Goal: Communication & Community: Ask a question

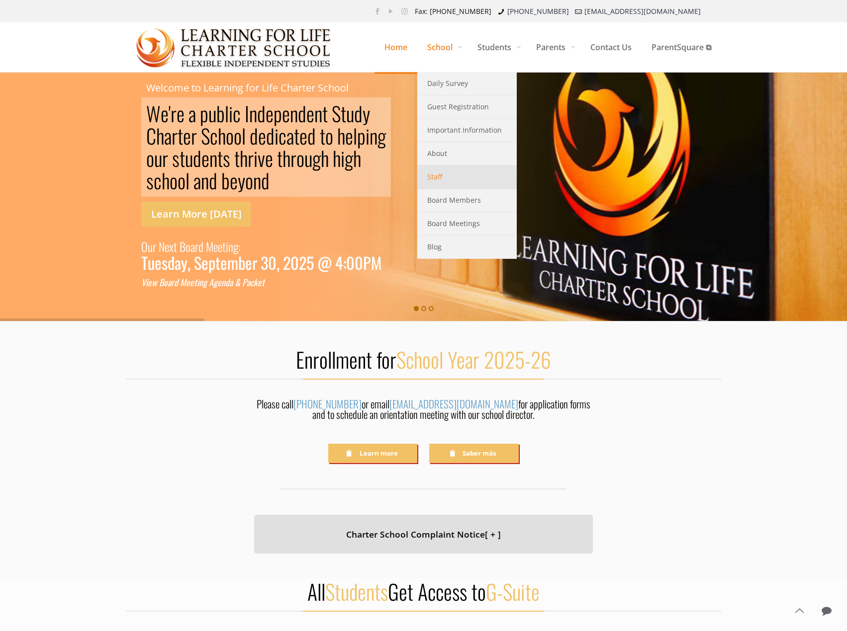
click at [432, 178] on span "Staff" at bounding box center [434, 177] width 15 height 13
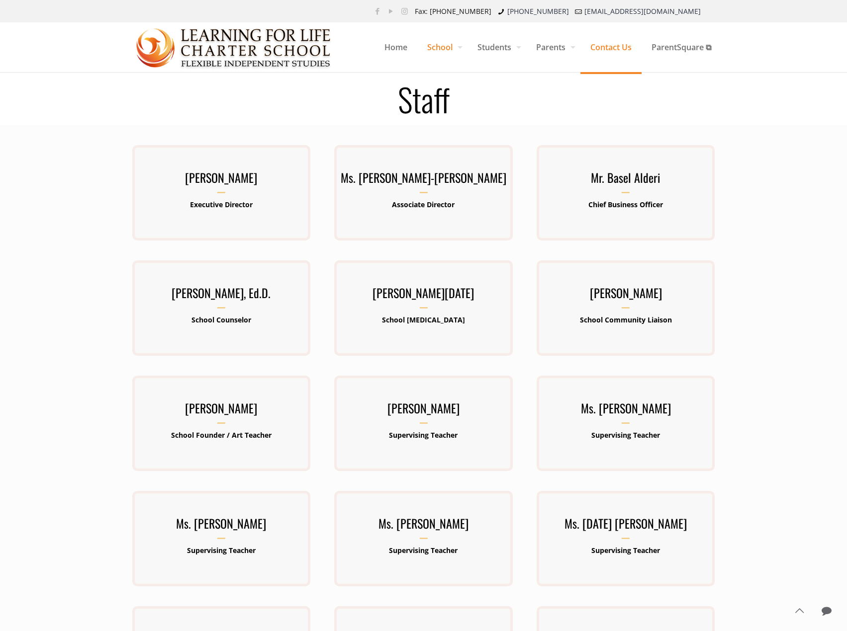
click at [602, 45] on span "Contact Us" at bounding box center [610, 47] width 61 height 30
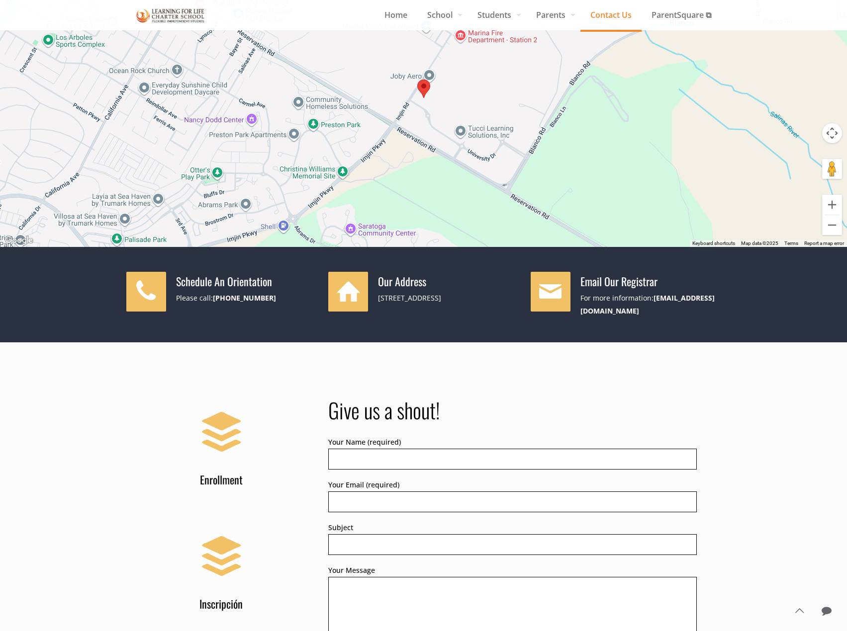
scroll to position [116, 0]
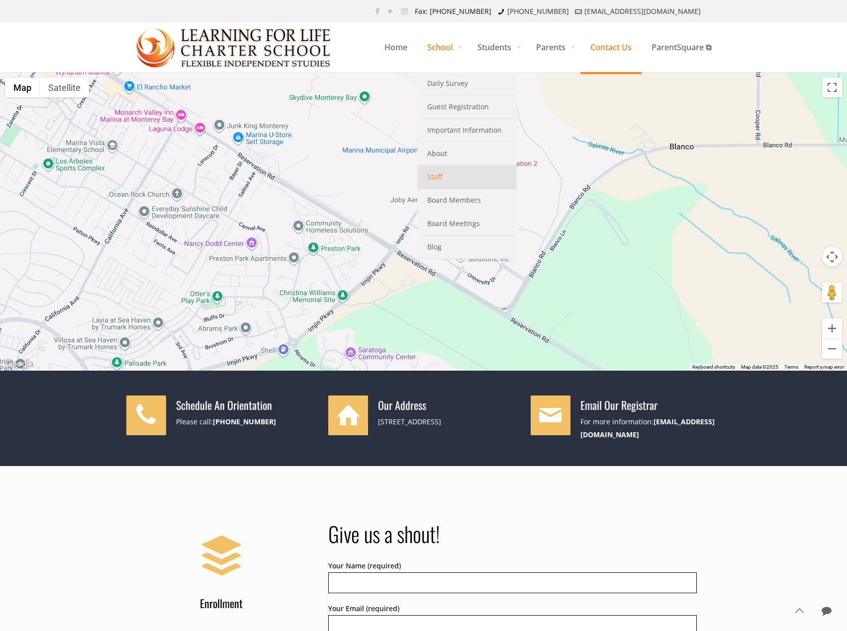
click at [436, 179] on span "Staff" at bounding box center [434, 177] width 15 height 13
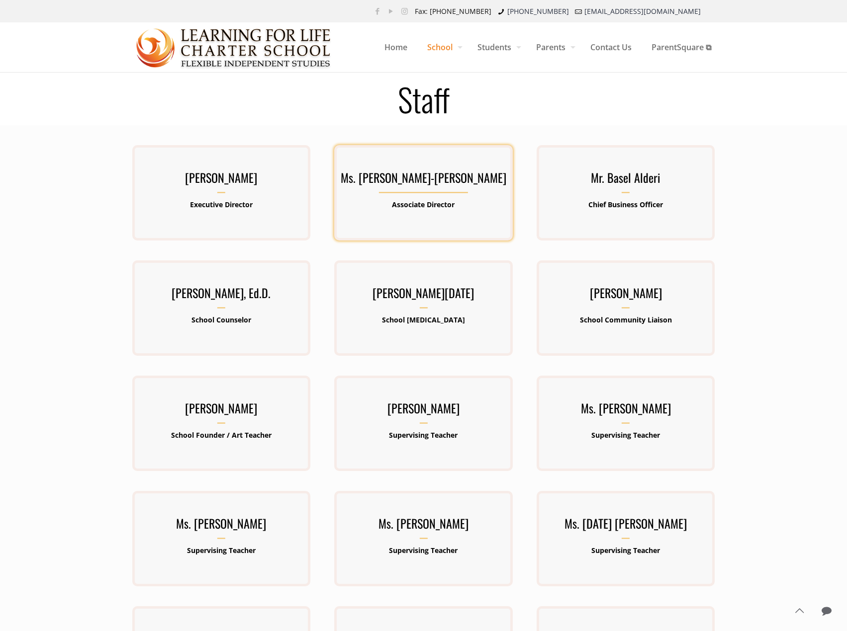
click at [421, 183] on h3 "Ms. [PERSON_NAME]-[PERSON_NAME]" at bounding box center [423, 181] width 178 height 26
click at [363, 180] on h3 "Ms. Barbara Lawrence-Emanuel" at bounding box center [423, 181] width 178 height 26
click at [609, 48] on span "Contact Us" at bounding box center [610, 47] width 61 height 30
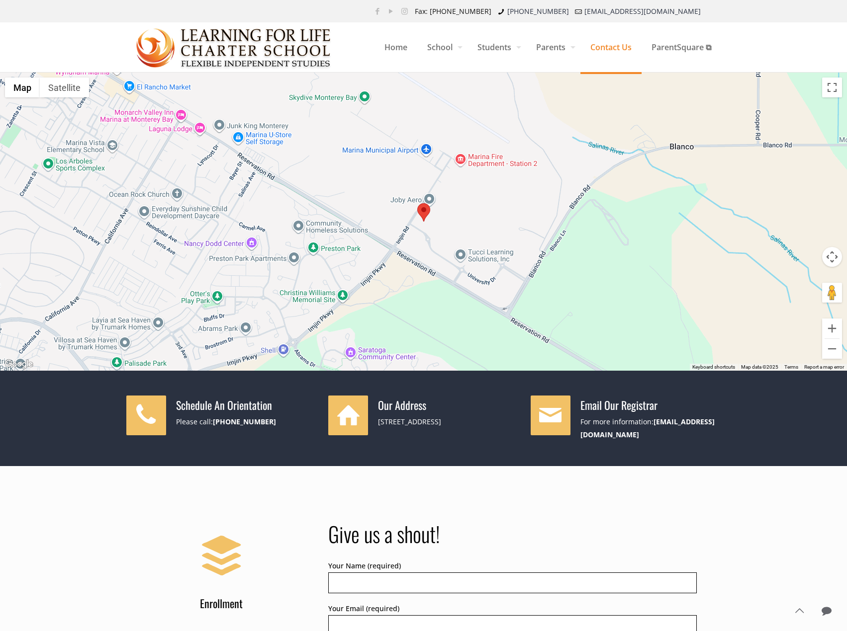
click at [578, 9] on ul "Fax: (831) 582-9825 (831) 582-9820 info@lflcs.org" at bounding box center [560, 11] width 301 height 22
click at [392, 46] on span "Home" at bounding box center [395, 47] width 43 height 30
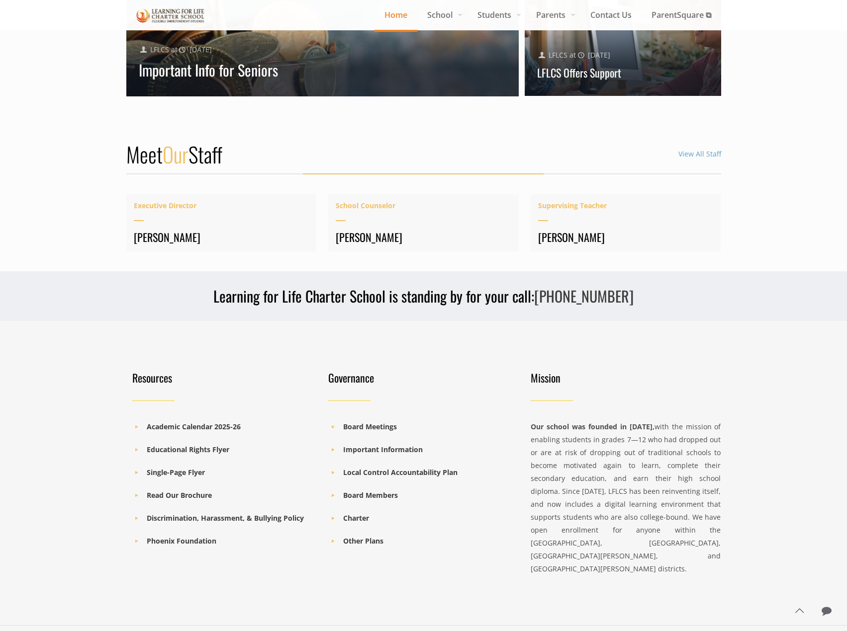
scroll to position [1245, 0]
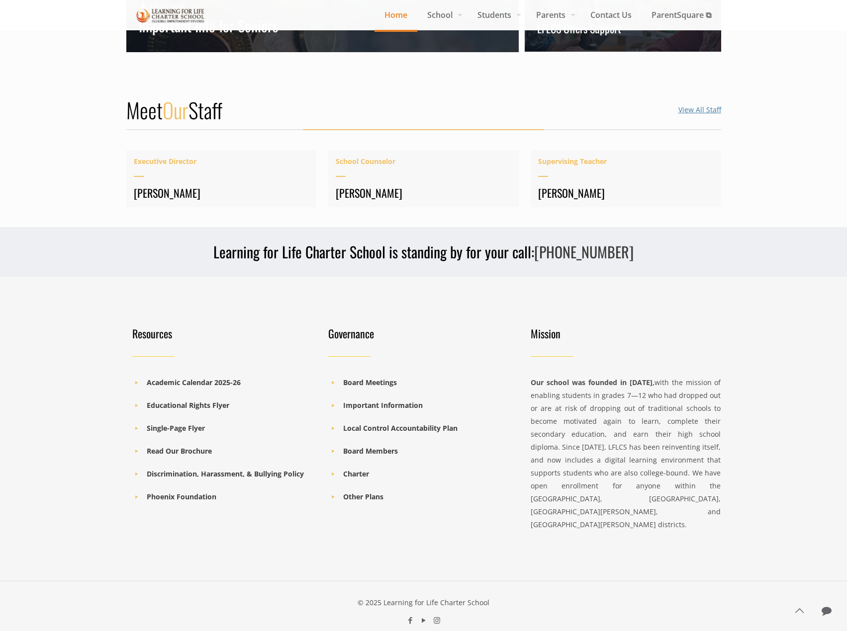
click at [681, 110] on link "View All Staff" at bounding box center [699, 109] width 43 height 9
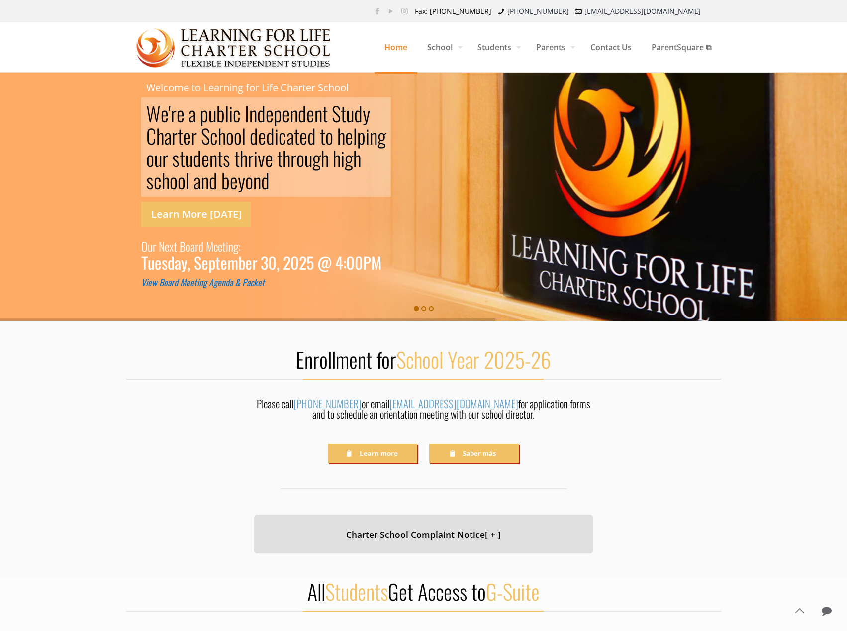
click at [233, 282] on icon "V i e w B o a r d M e e t i n g A g e n d a & P a c k e t" at bounding box center [202, 282] width 123 height 13
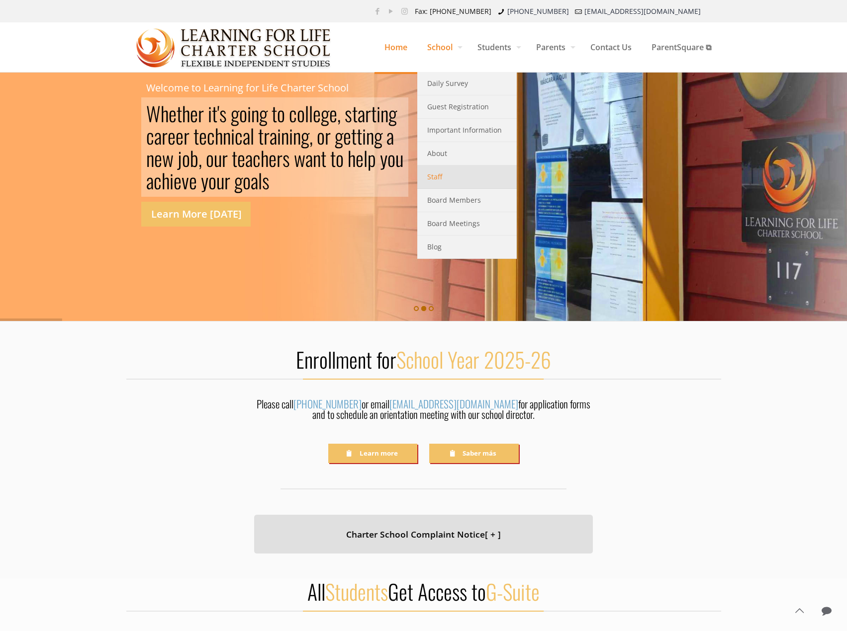
click at [435, 177] on span "Staff" at bounding box center [434, 177] width 15 height 13
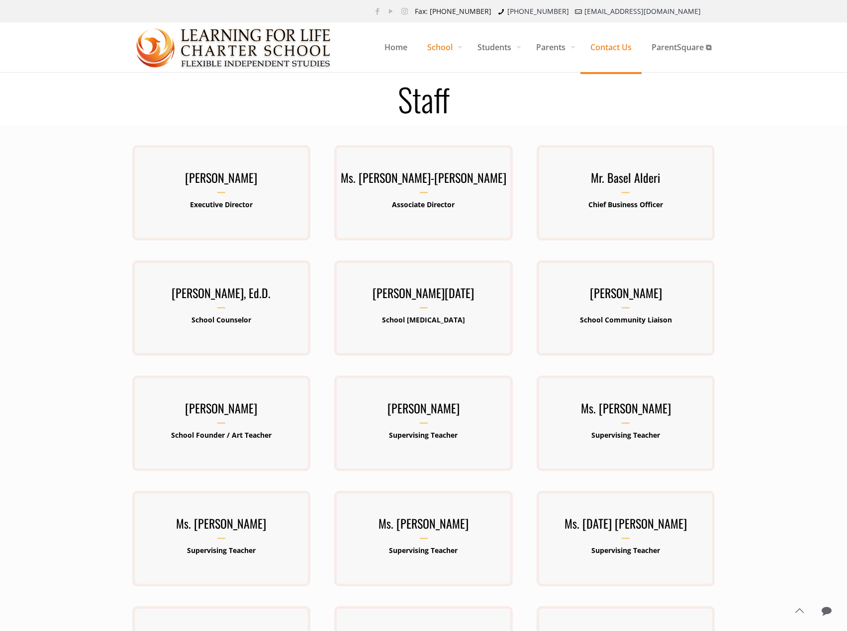
click at [607, 49] on span "Contact Us" at bounding box center [610, 47] width 61 height 30
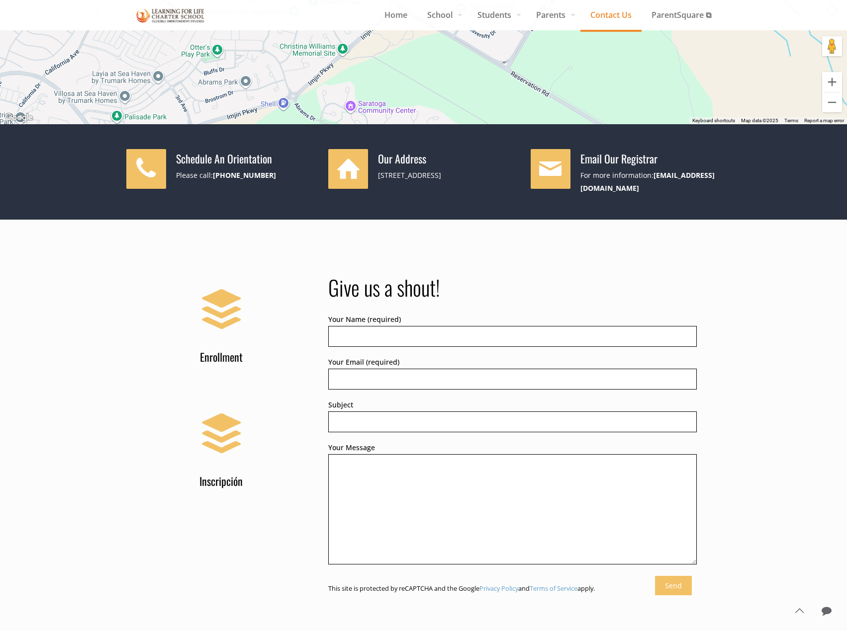
scroll to position [249, 0]
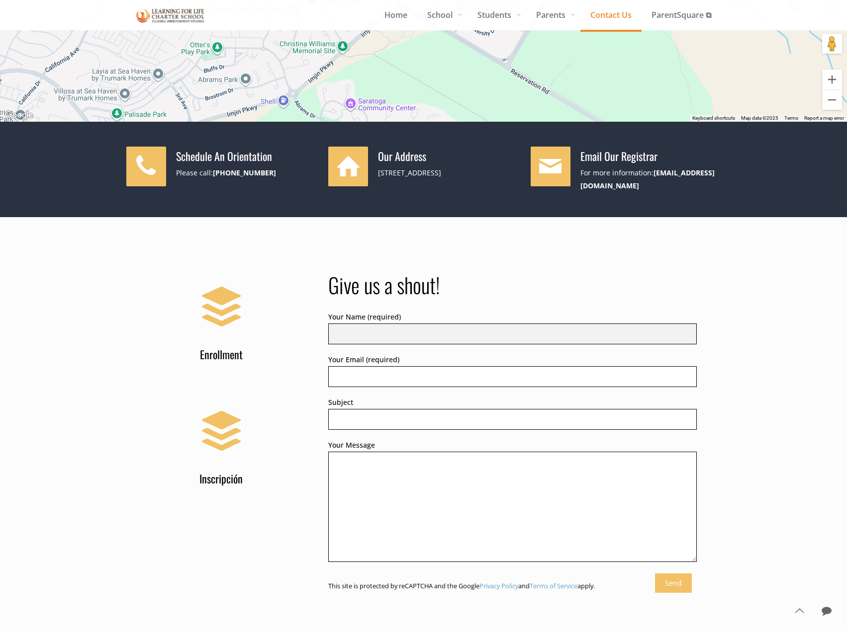
click at [373, 331] on input "Your Name (required)" at bounding box center [512, 334] width 368 height 21
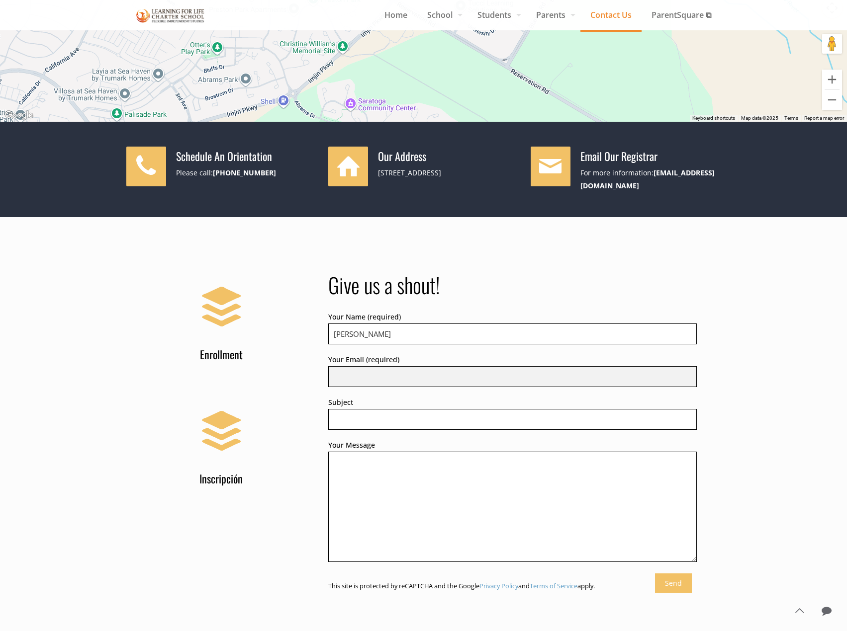
click at [428, 366] on input "Your Email (required)" at bounding box center [512, 376] width 368 height 21
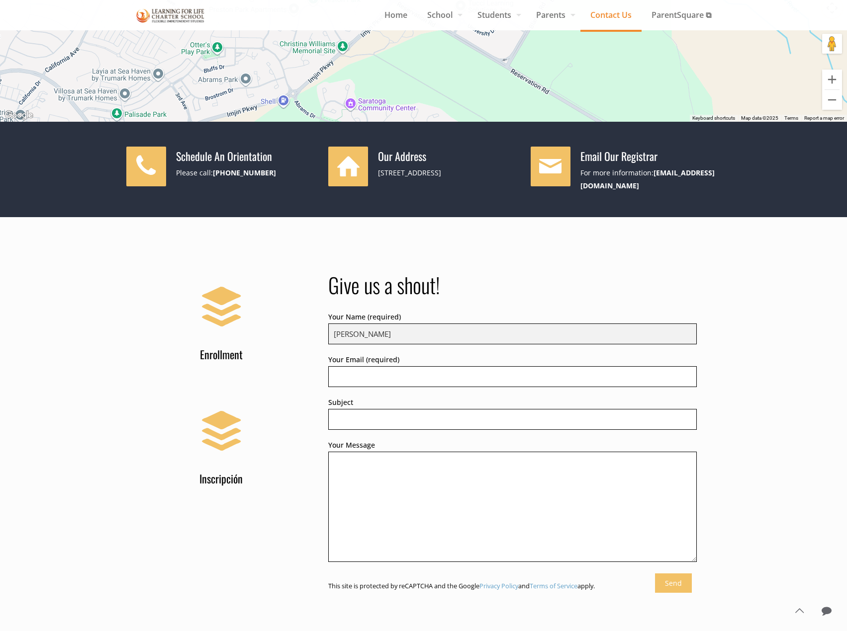
click at [426, 331] on input "[PERSON_NAME]" at bounding box center [512, 334] width 368 height 21
type input "[PERSON_NAME]"
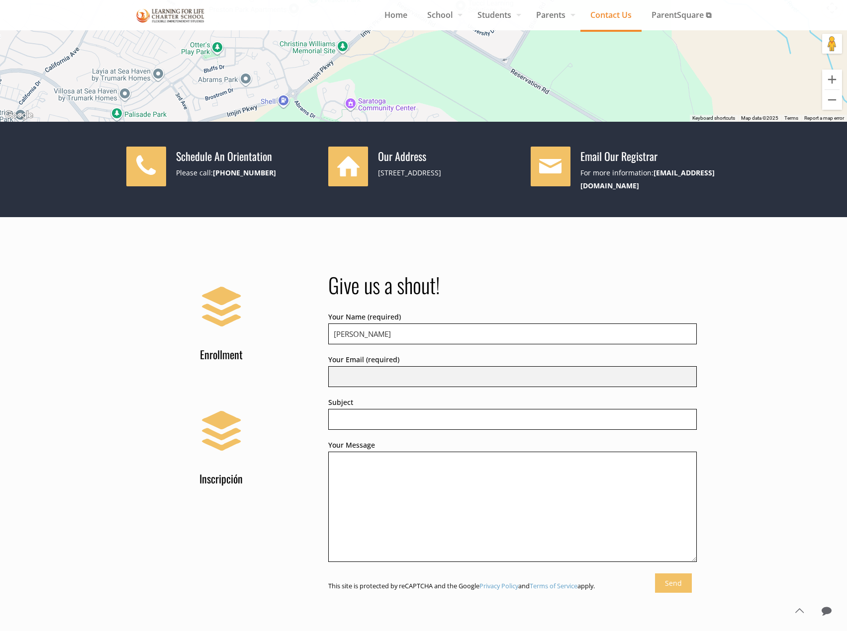
click at [403, 373] on input "Your Email (required)" at bounding box center [512, 376] width 368 height 21
type input "[EMAIL_ADDRESS][DOMAIN_NAME]"
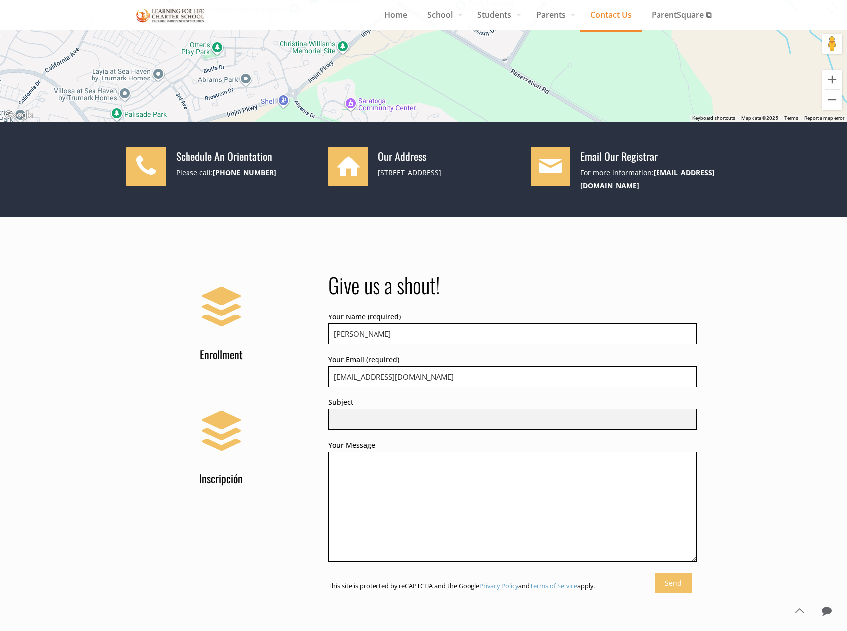
click at [393, 415] on input "Subject" at bounding box center [512, 419] width 368 height 21
type input "AB 2534 Employment Verification"
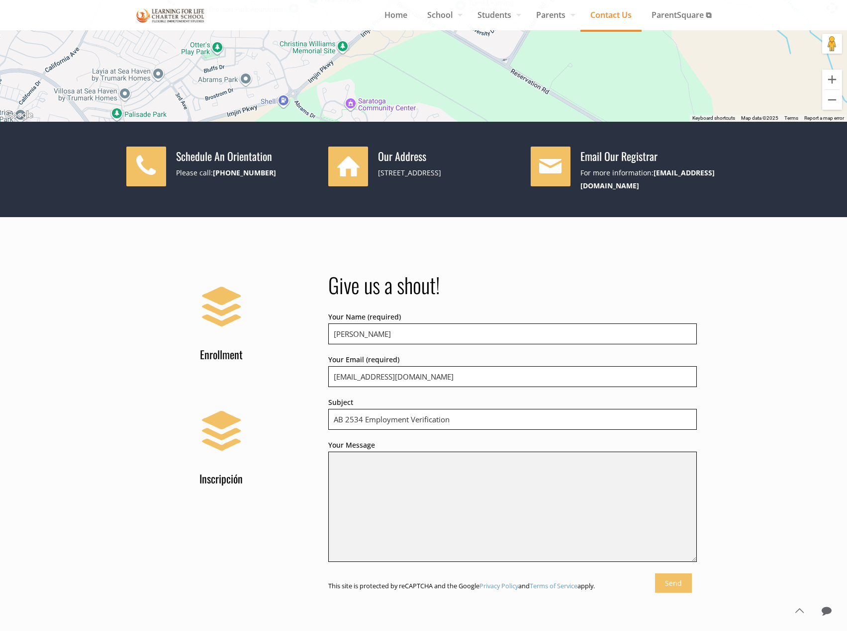
click at [386, 462] on textarea "Your Message" at bounding box center [512, 507] width 368 height 110
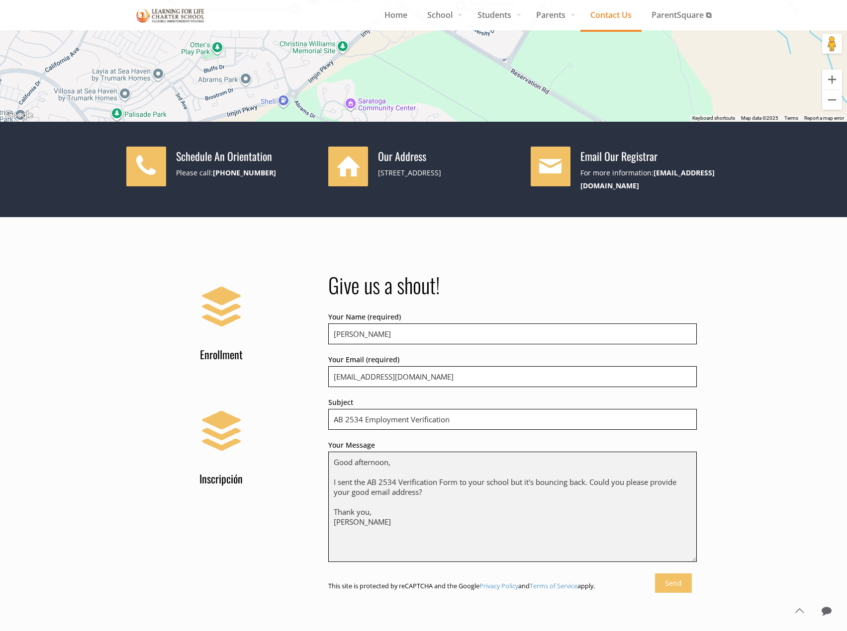
type textarea "Good afternoon, I sent the AB 2534 Verification Form to your school but it's bo…"
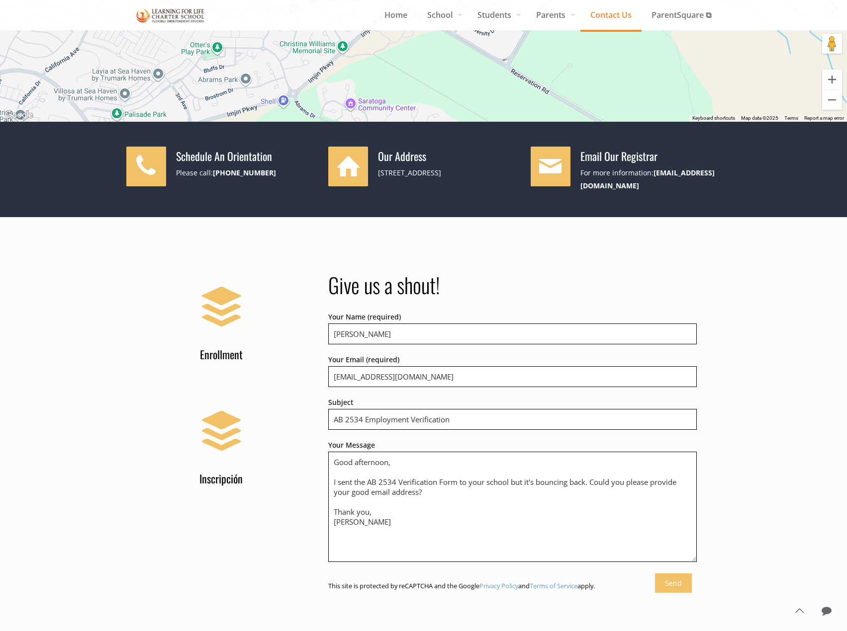
click at [674, 579] on input "Send" at bounding box center [673, 583] width 37 height 19
